Goal: Information Seeking & Learning: Learn about a topic

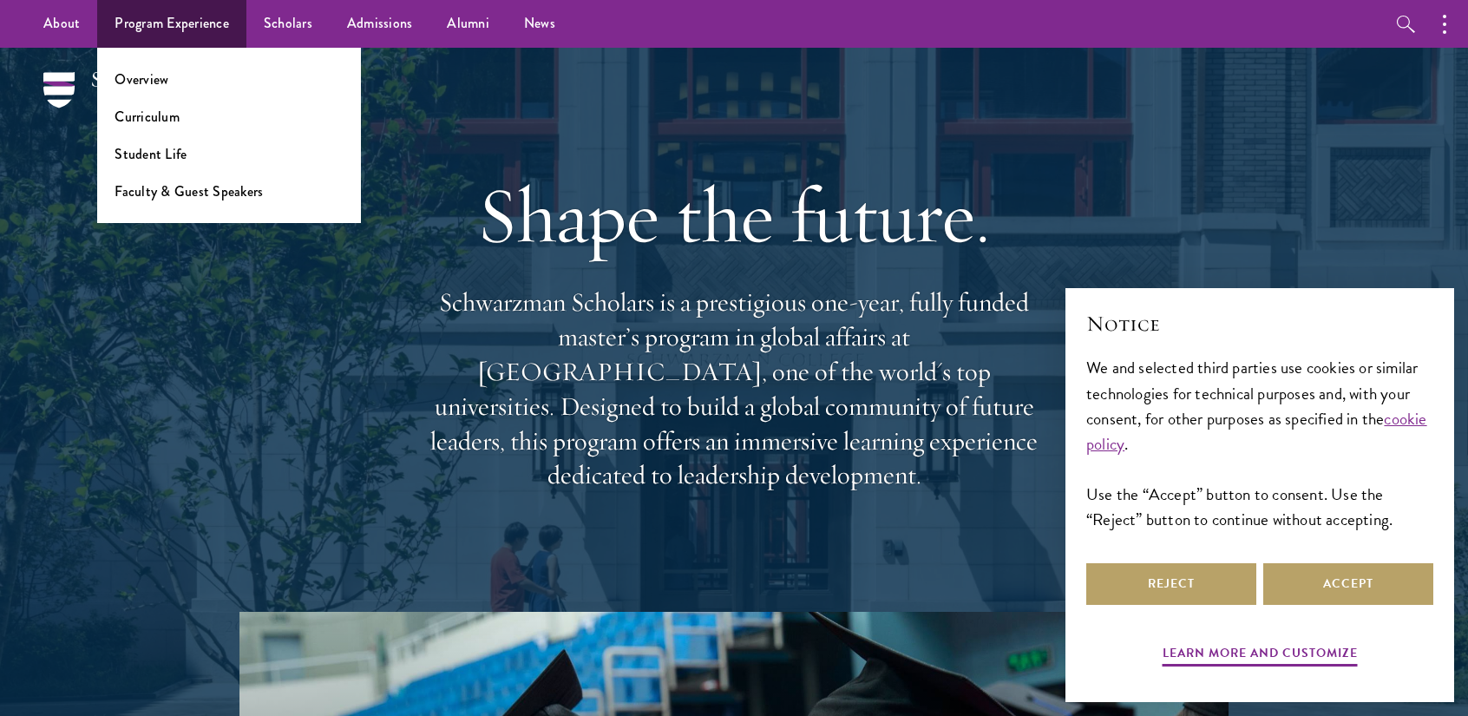
click at [172, 133] on ul "Overview Curriculum Student Life Faculty & Guest Speakers" at bounding box center [229, 135] width 264 height 175
click at [167, 122] on link "Curriculum" at bounding box center [147, 117] width 65 height 20
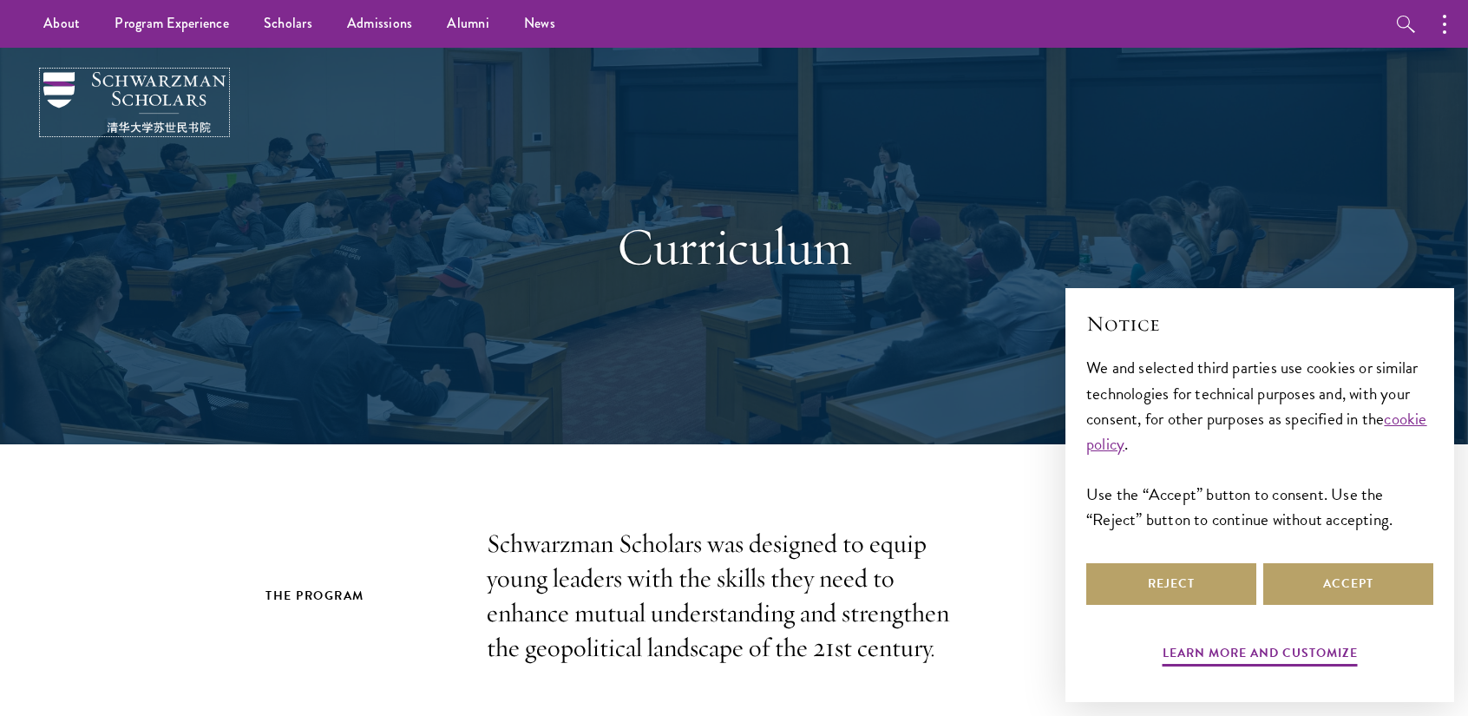
click at [191, 91] on img at bounding box center [134, 102] width 182 height 61
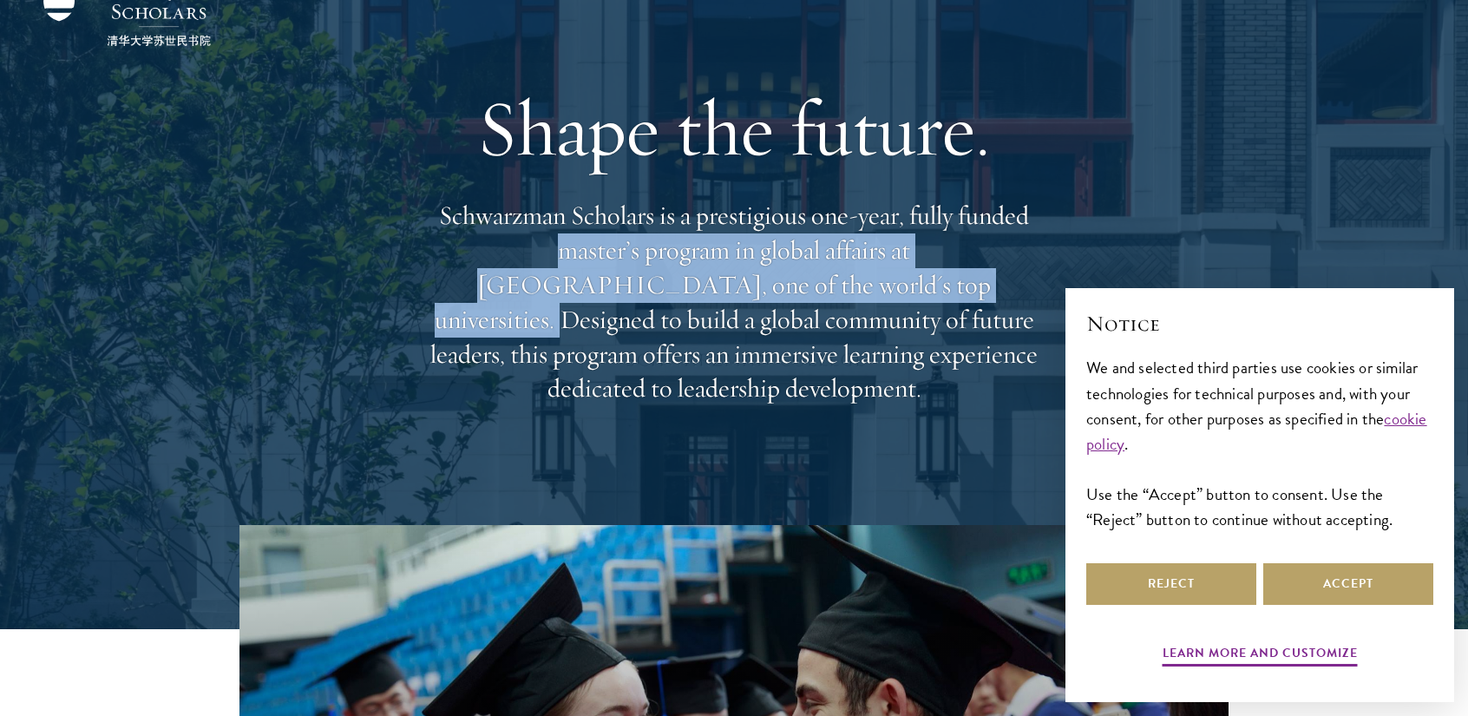
drag, startPoint x: 533, startPoint y: 277, endPoint x: 747, endPoint y: 304, distance: 215.9
click at [747, 304] on p "Schwarzman Scholars is a prestigious one-year, fully funded master’s program in…" at bounding box center [734, 302] width 625 height 207
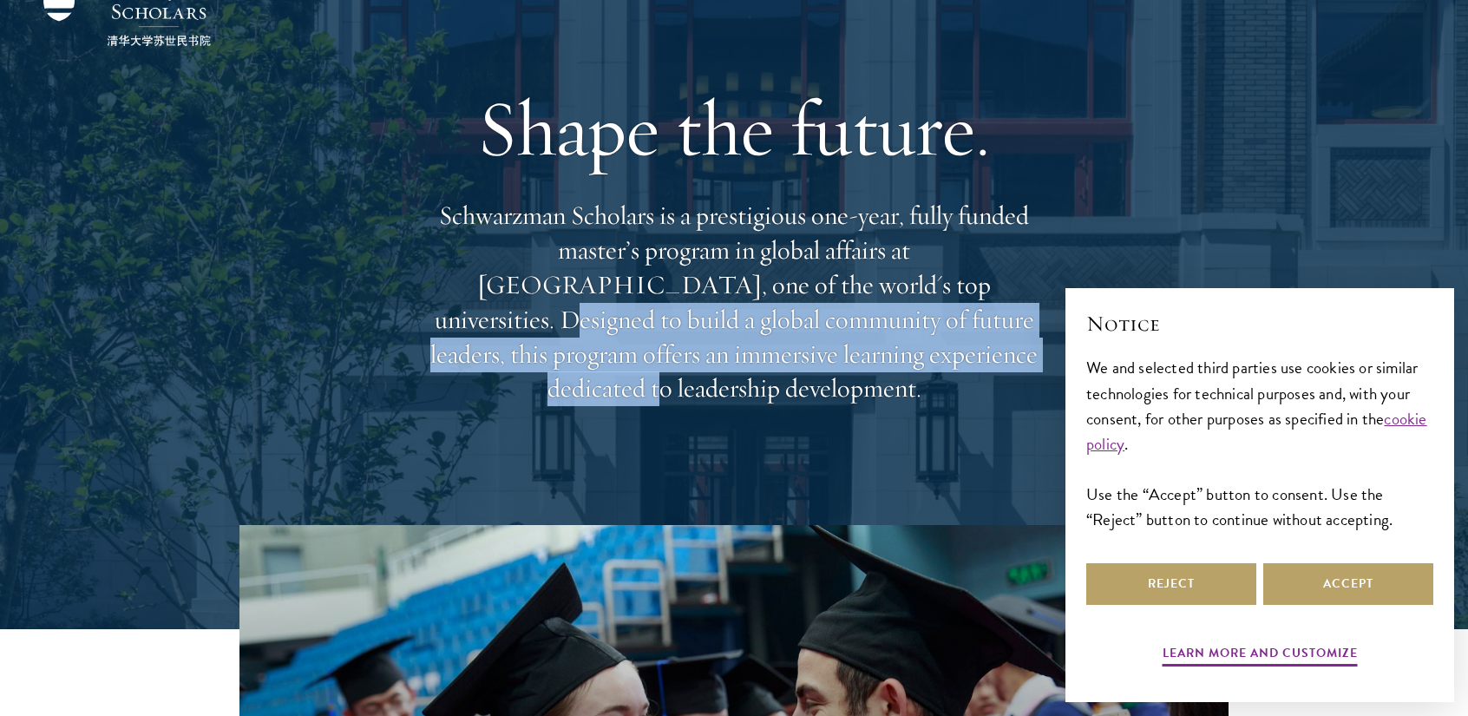
drag, startPoint x: 752, startPoint y: 305, endPoint x: 747, endPoint y: 373, distance: 67.9
click at [747, 373] on p "Schwarzman Scholars is a prestigious one-year, fully funded master’s program in…" at bounding box center [734, 302] width 625 height 207
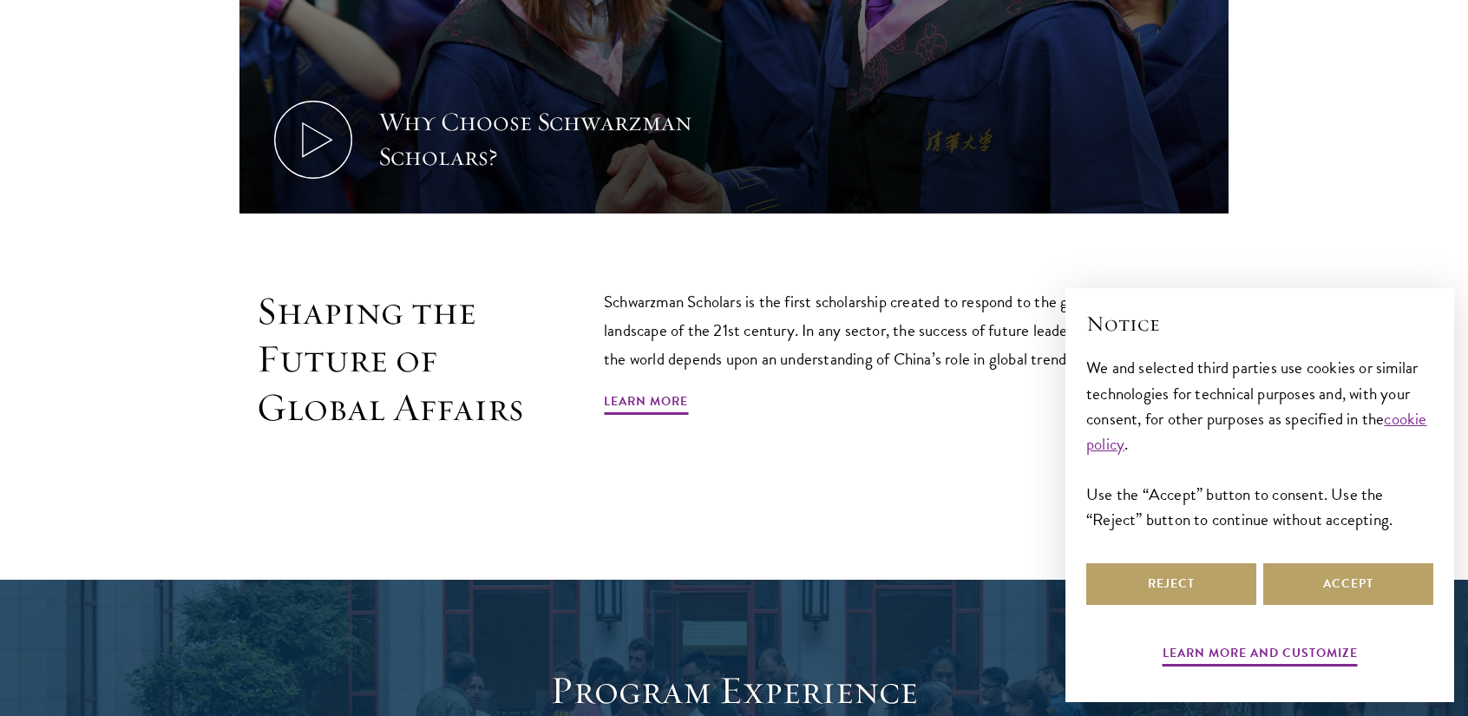
scroll to position [1301, 0]
